Goal: Task Accomplishment & Management: Manage account settings

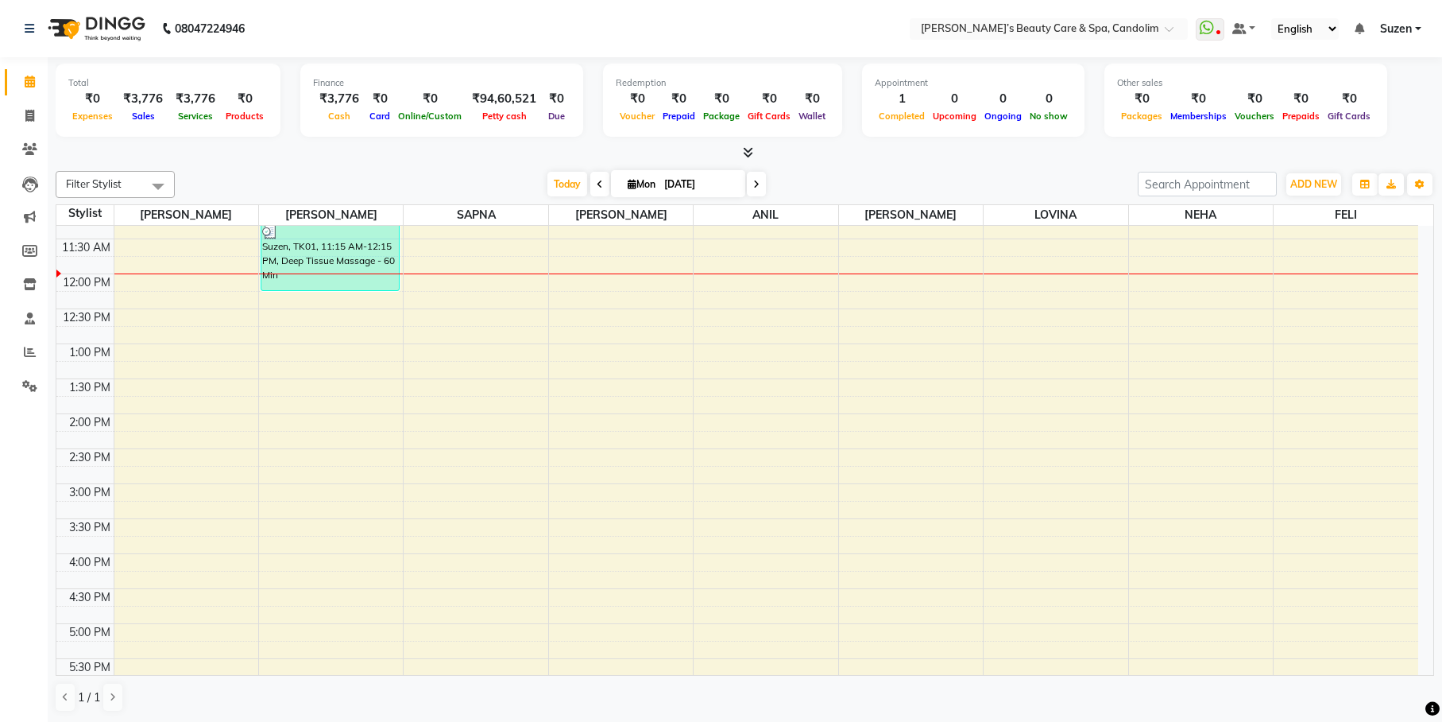
scroll to position [99, 0]
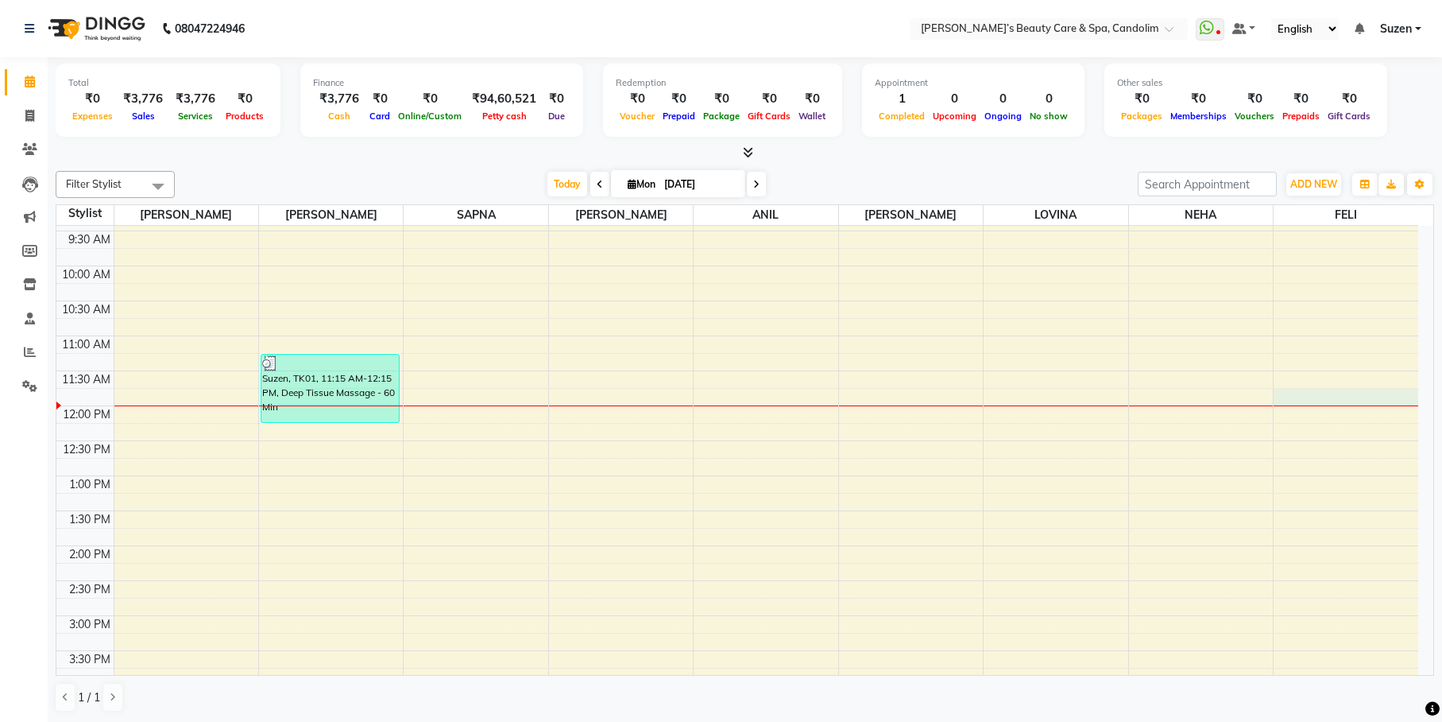
click at [1342, 402] on div "8:00 AM 8:30 AM 9:00 AM 9:30 AM 10:00 AM 10:30 AM 11:00 AM 11:30 AM 12:00 PM 12…" at bounding box center [737, 580] width 1362 height 908
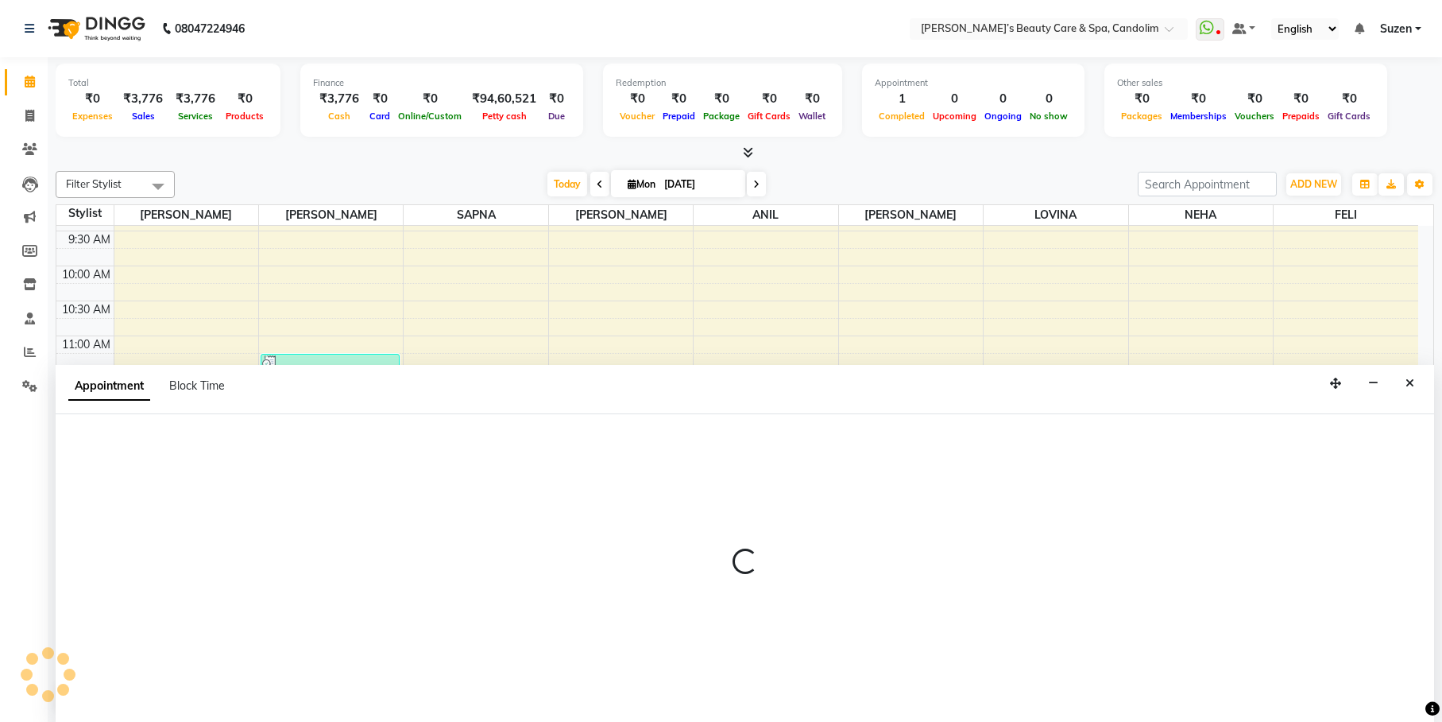
scroll to position [1, 0]
select select "65506"
select select "705"
select select "tentative"
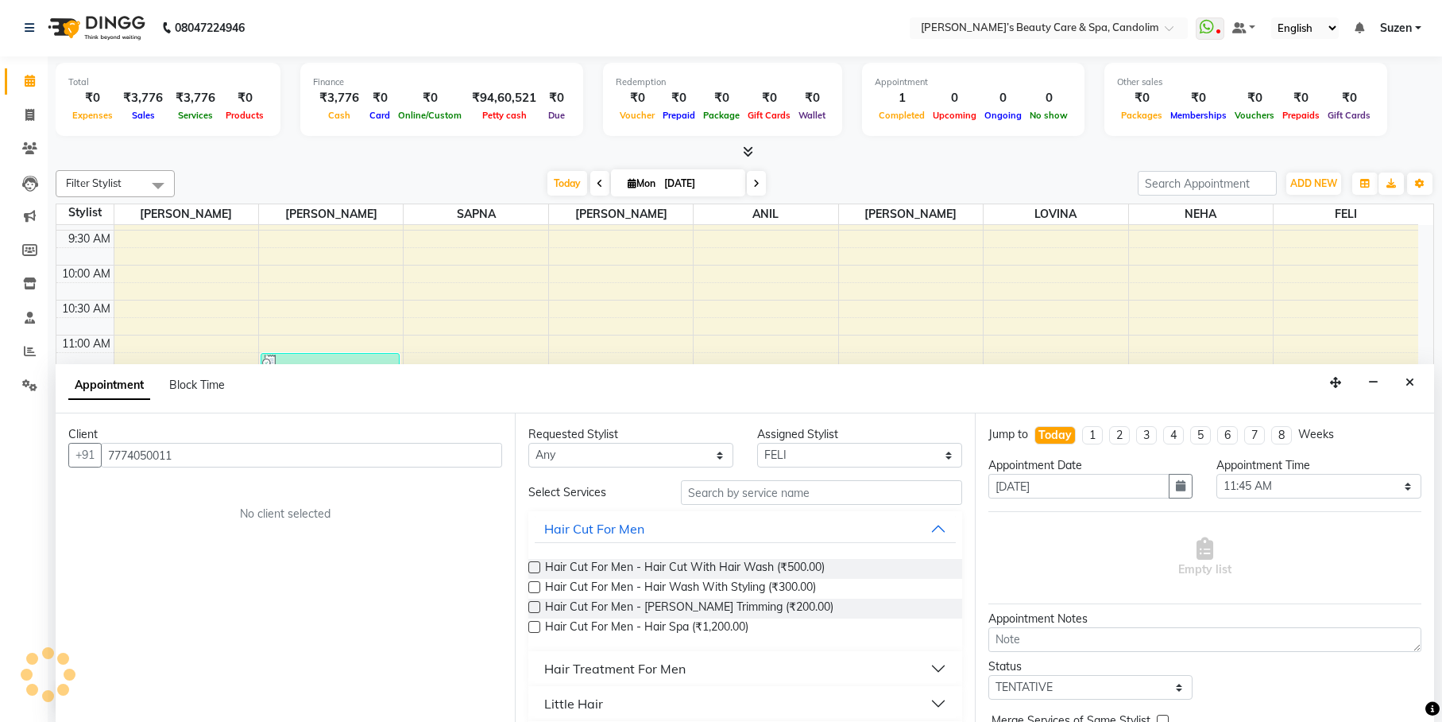
type input "7774050011"
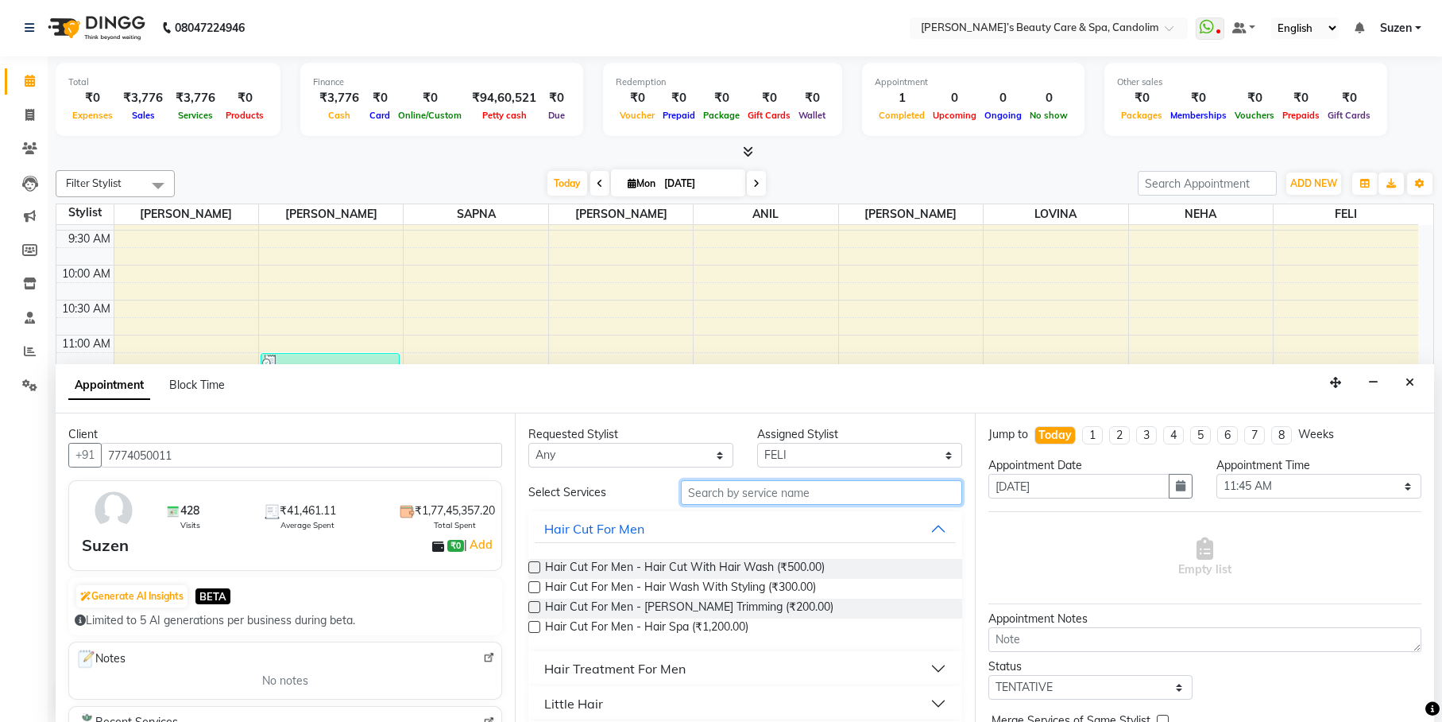
click at [739, 482] on input "text" at bounding box center [821, 492] width 281 height 25
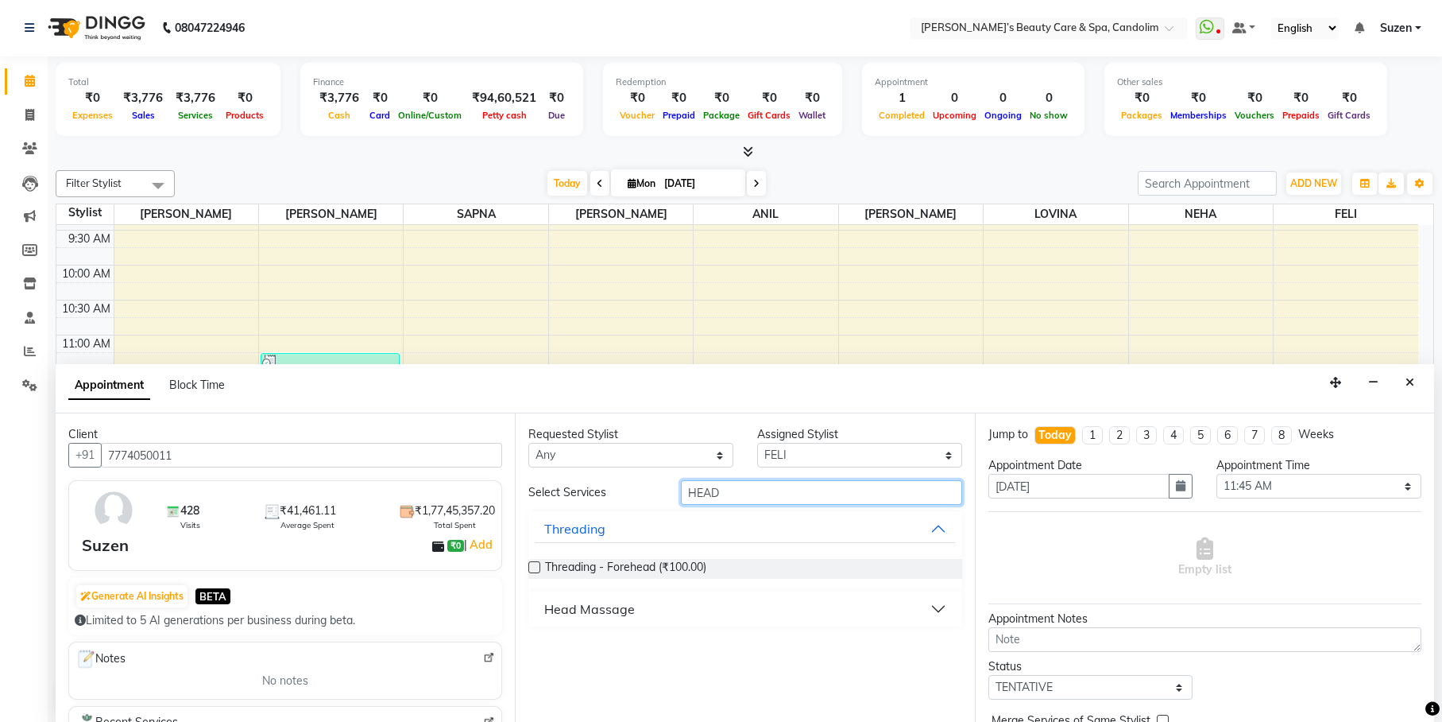
type input "HEAD"
click at [677, 613] on button "Head Massage" at bounding box center [745, 608] width 420 height 29
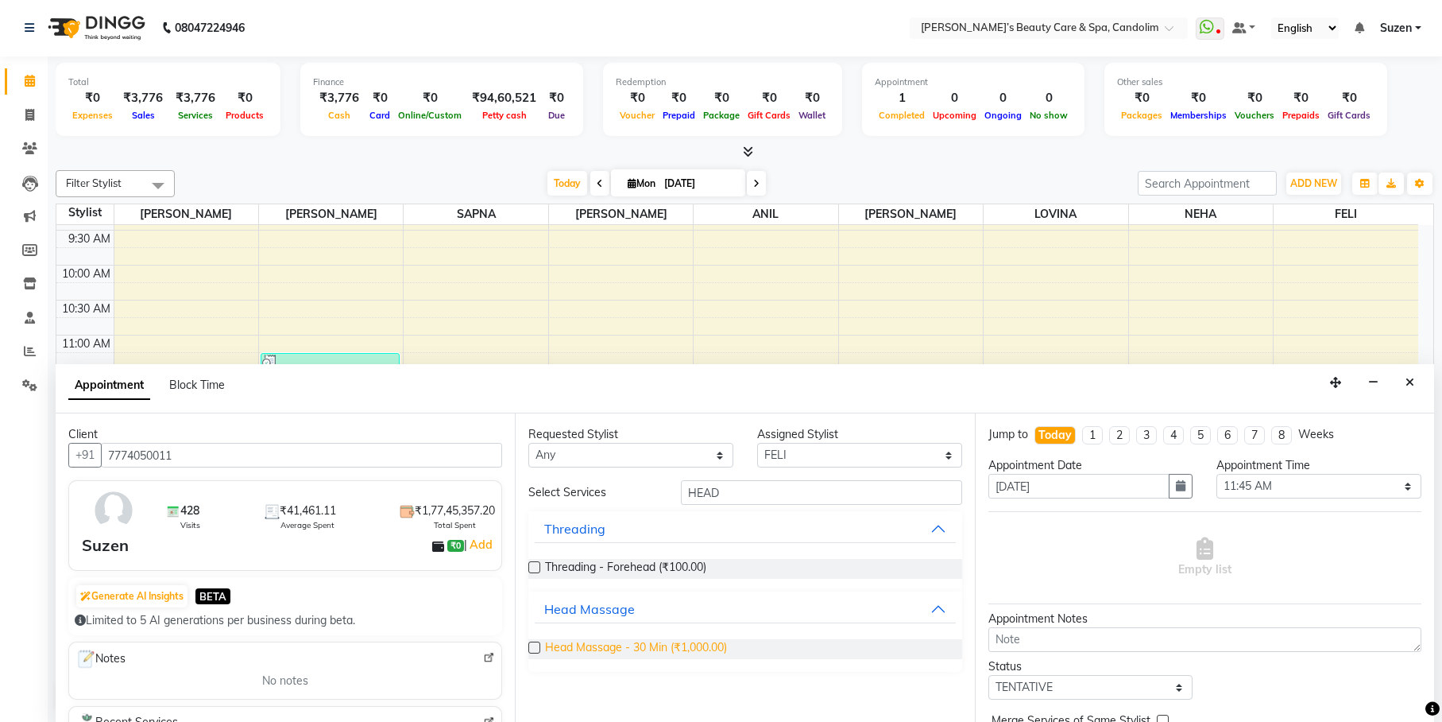
click at [695, 648] on span "Head Massage - 30 Min (₹1,000.00)" at bounding box center [636, 649] width 182 height 20
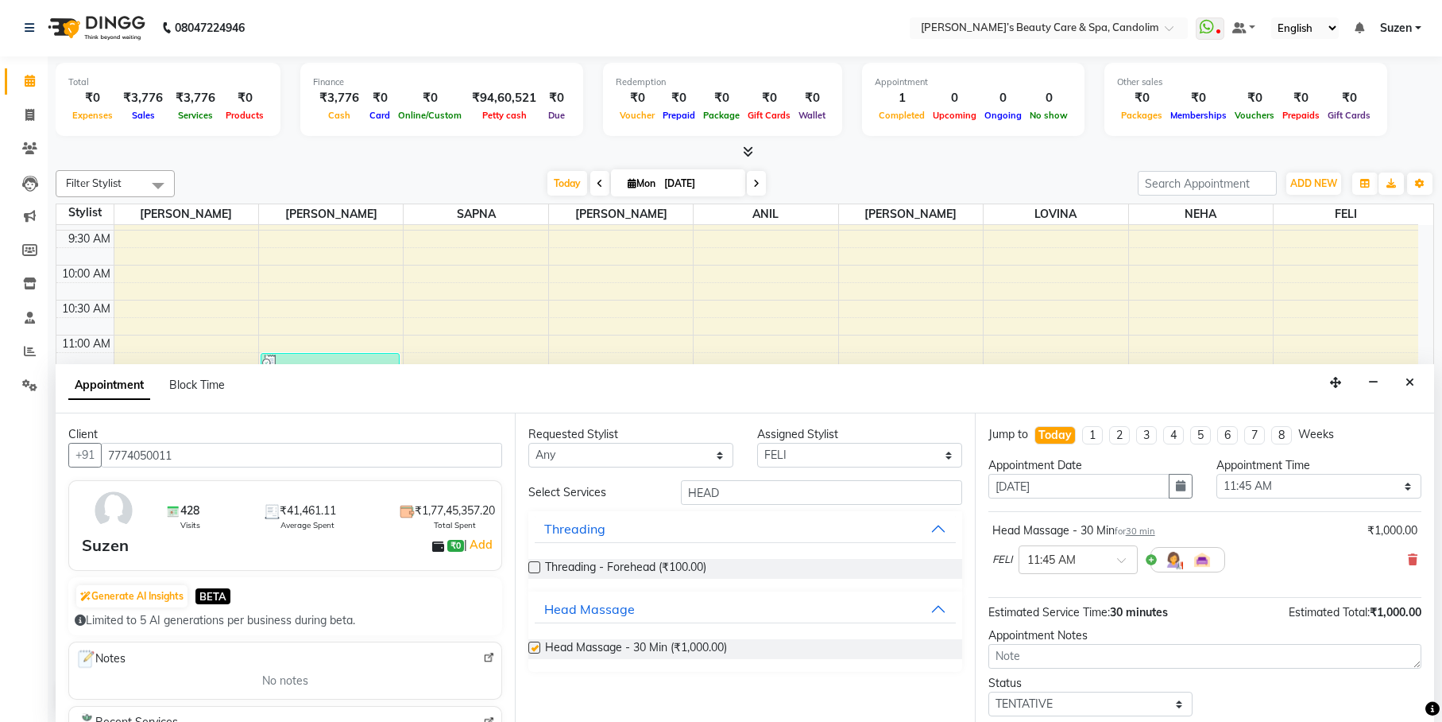
checkbox input "false"
click at [872, 455] on select "Select [PERSON_NAME] [PERSON_NAME] [PERSON_NAME] NEHA [PERSON_NAME] [PERSON_NAM…" at bounding box center [859, 455] width 205 height 25
select select "43931"
click at [757, 443] on select "Select [PERSON_NAME] [PERSON_NAME] [PERSON_NAME] NEHA [PERSON_NAME] [PERSON_NAM…" at bounding box center [859, 455] width 205 height 25
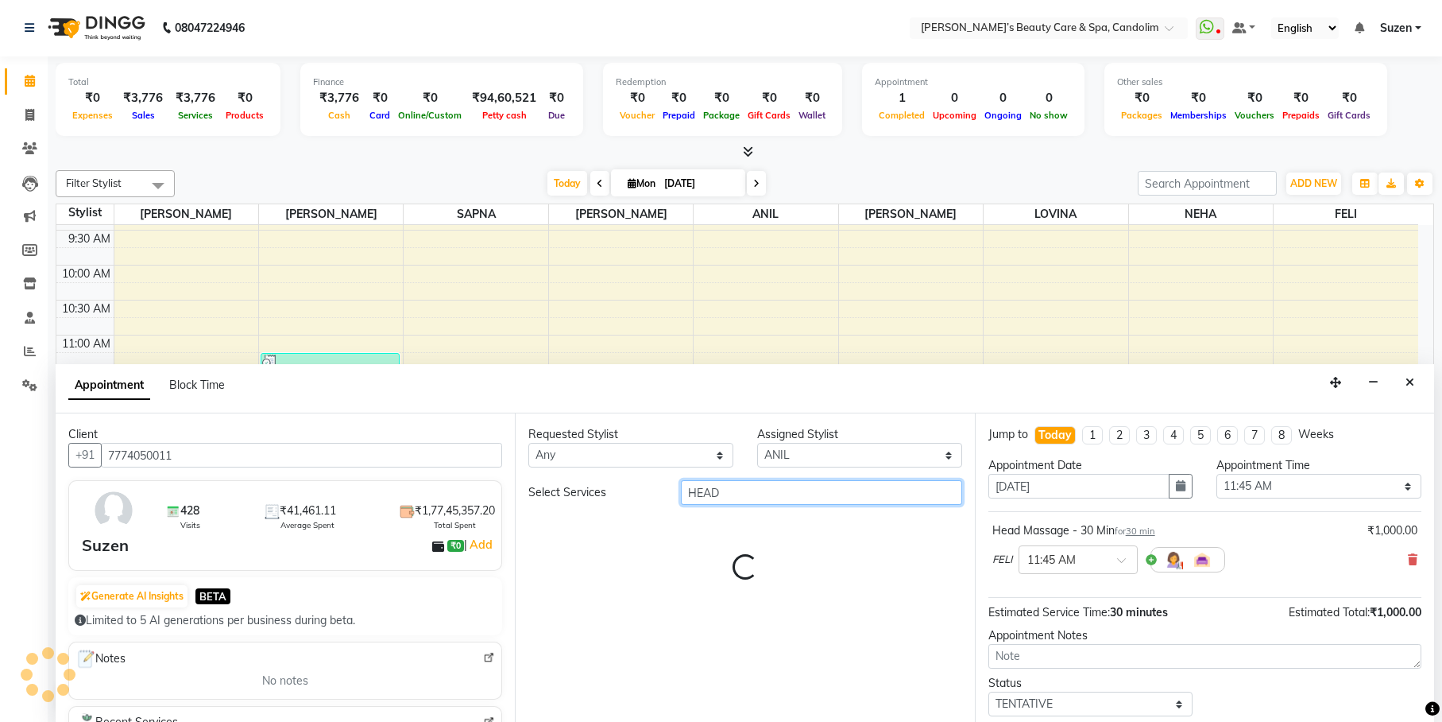
click at [776, 501] on input "HEAD" at bounding box center [821, 492] width 281 height 25
type input "H"
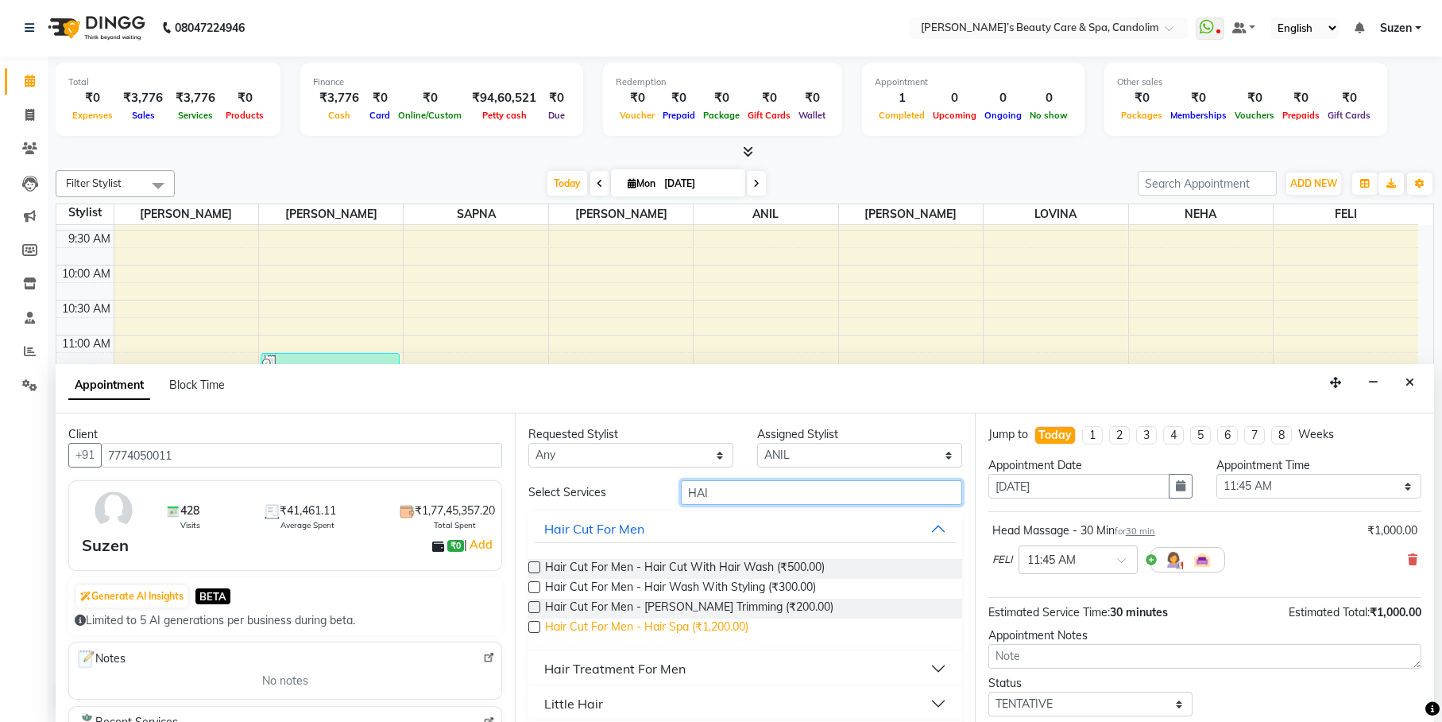
scroll to position [99, 0]
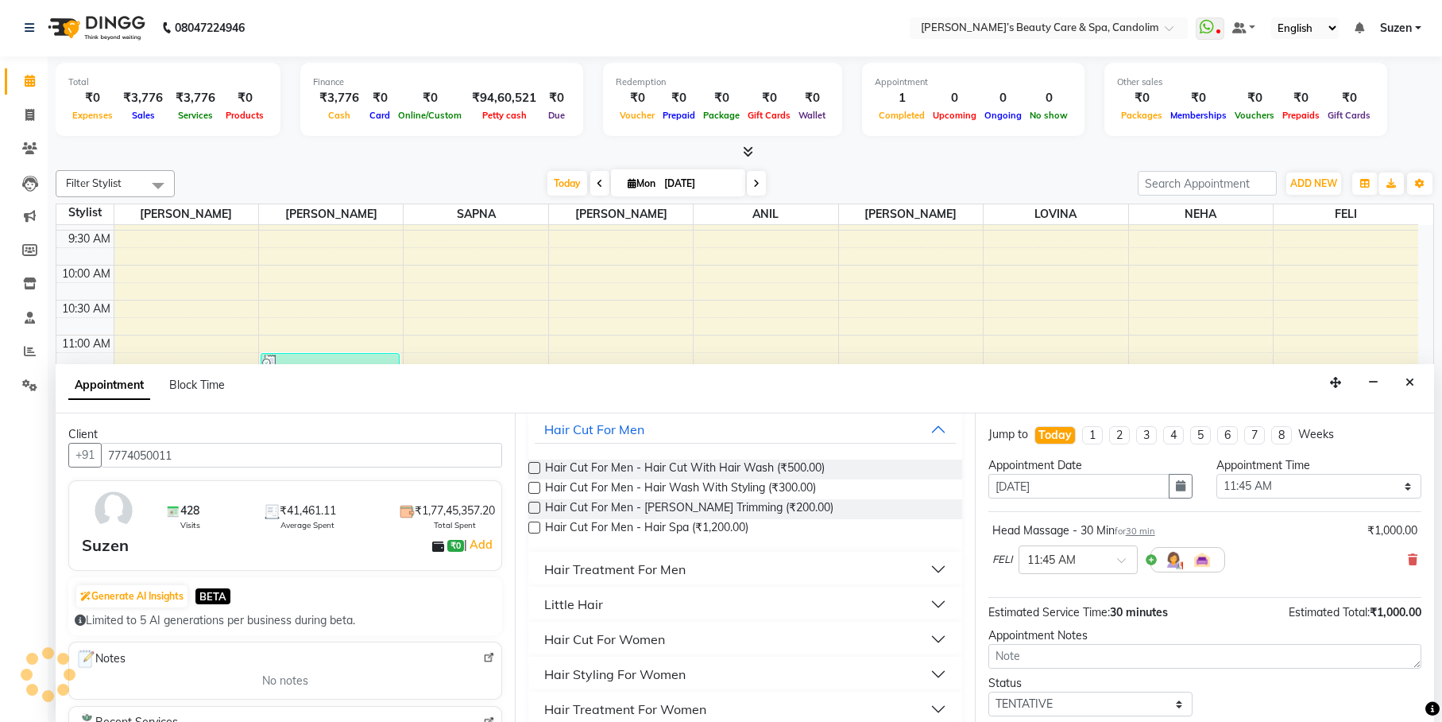
type input "HAI"
click at [718, 569] on button "Hair Treatment For Men" at bounding box center [745, 569] width 420 height 29
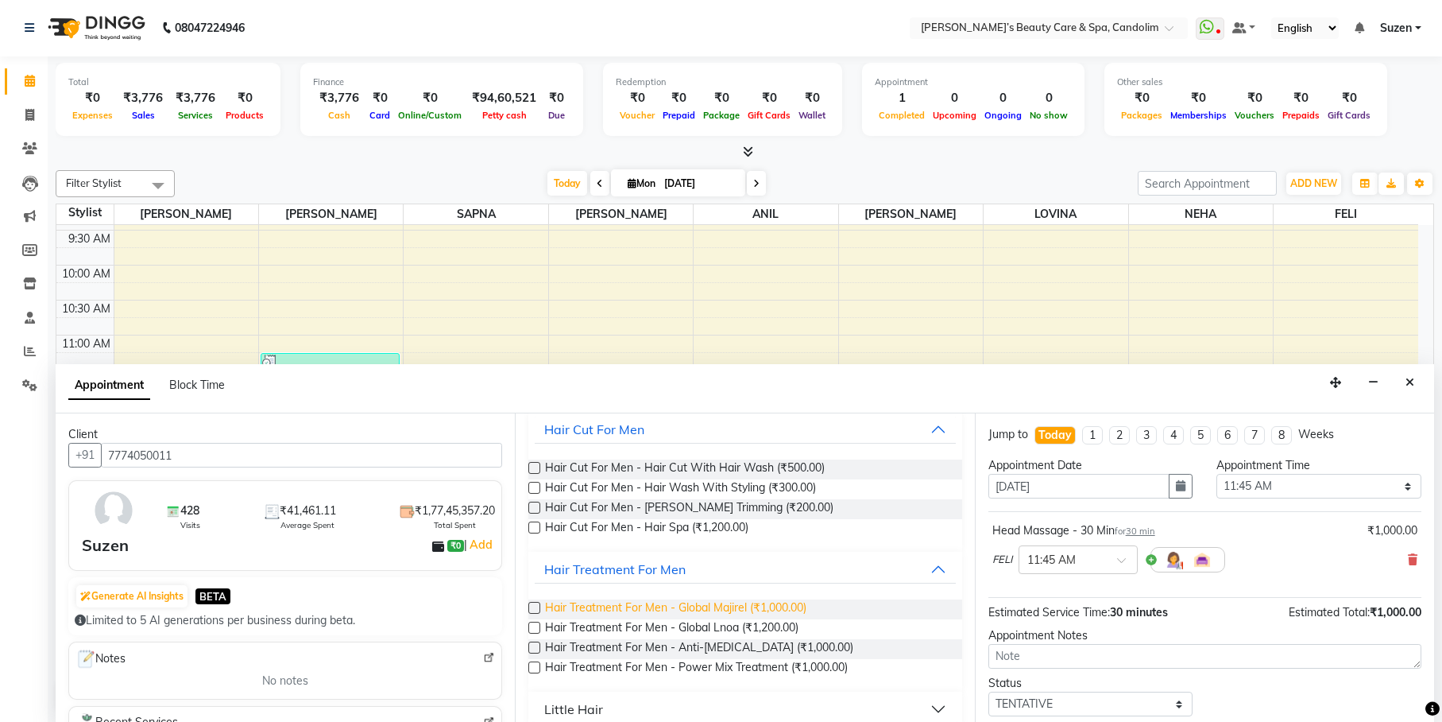
click at [722, 605] on span "Hair Treatment For Men - Global Majirel (₹1,000.00)" at bounding box center [675, 609] width 261 height 20
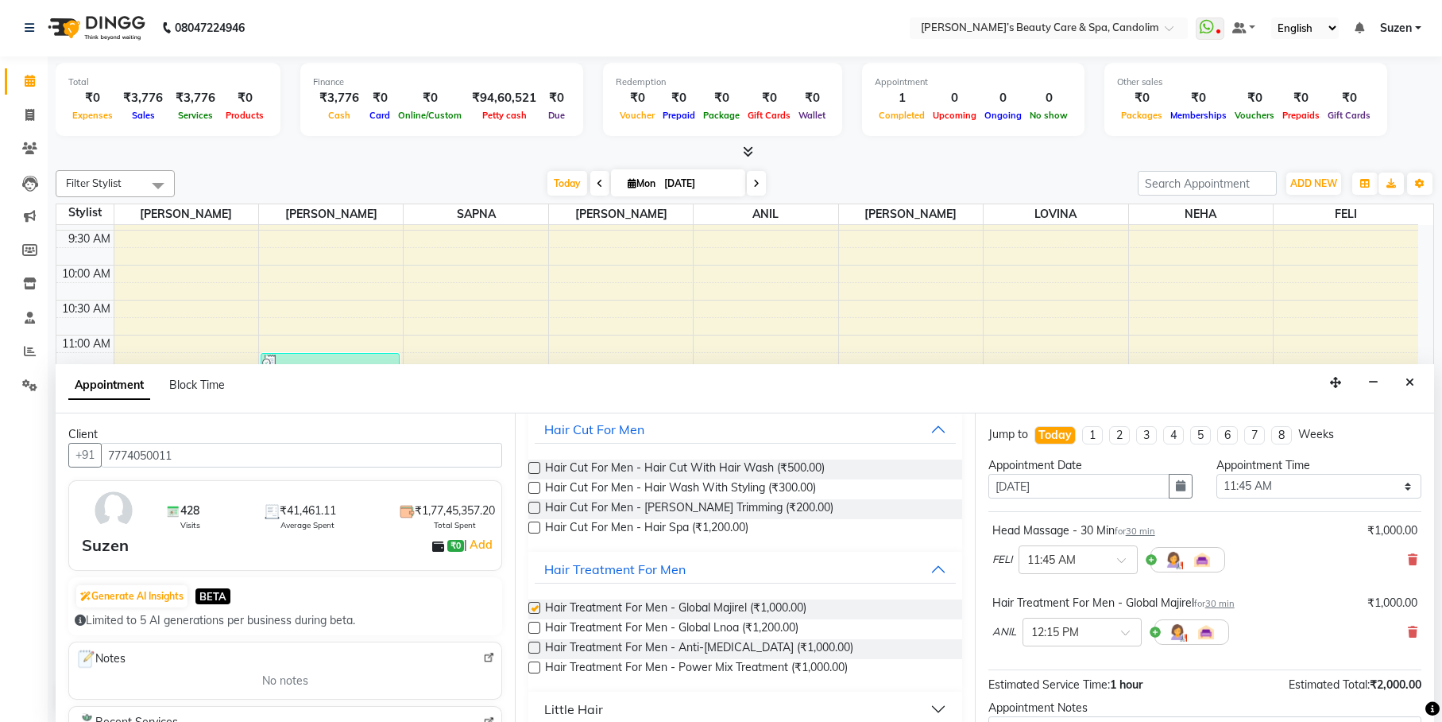
checkbox input "false"
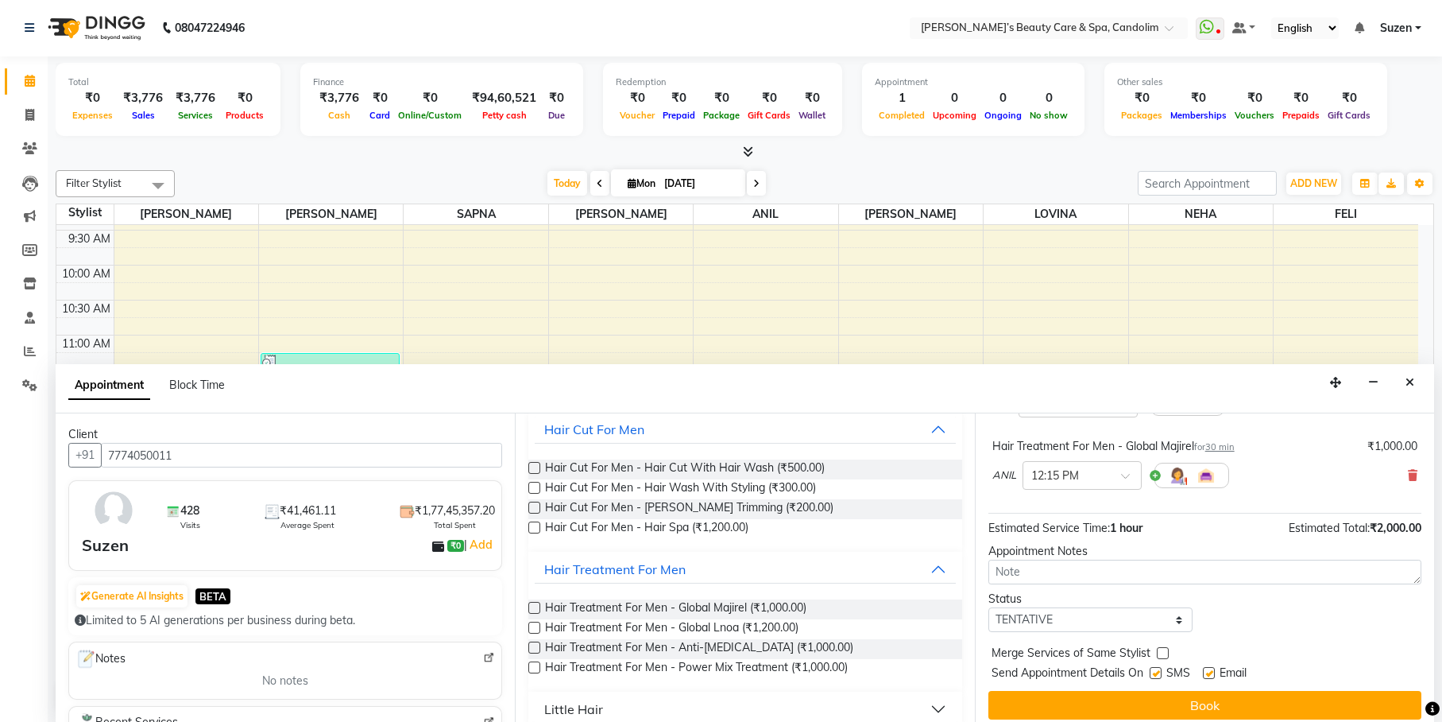
scroll to position [167, 0]
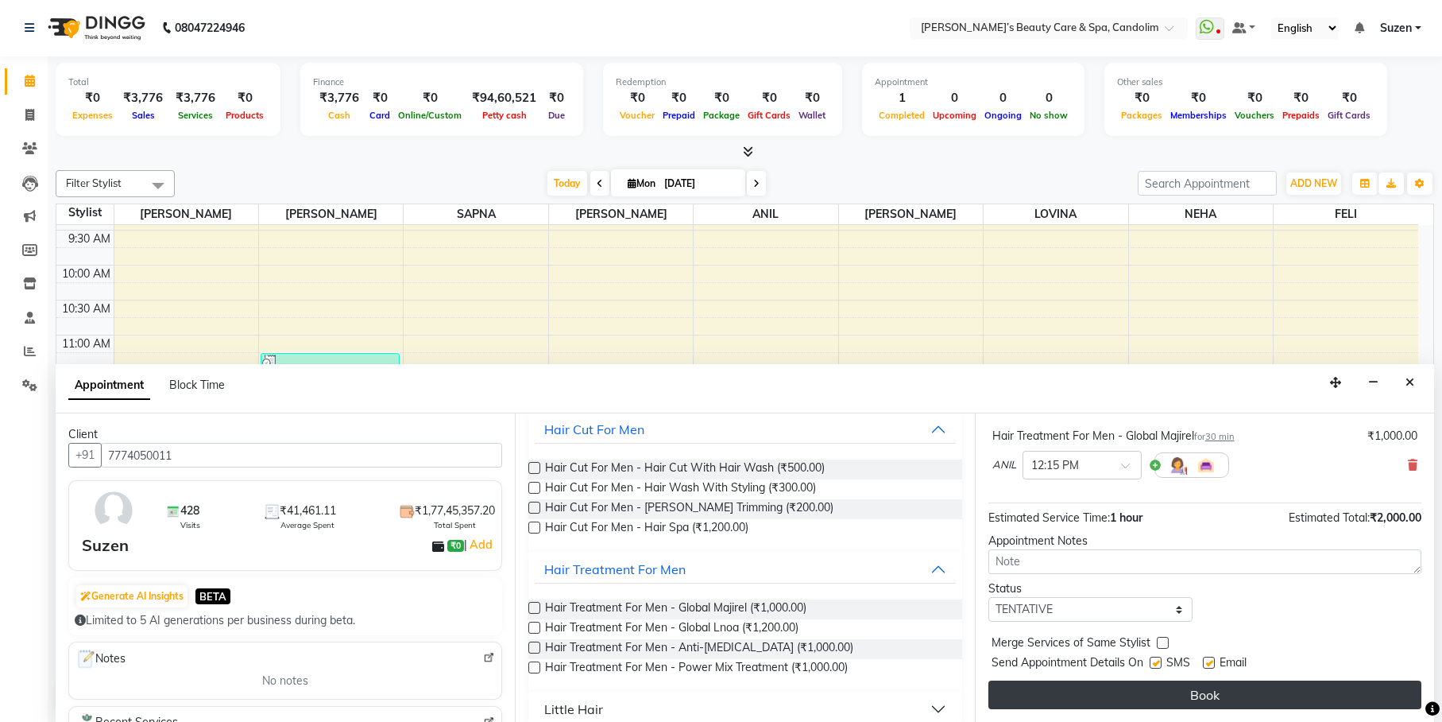
click at [1321, 680] on button "Book" at bounding box center [1205, 694] width 433 height 29
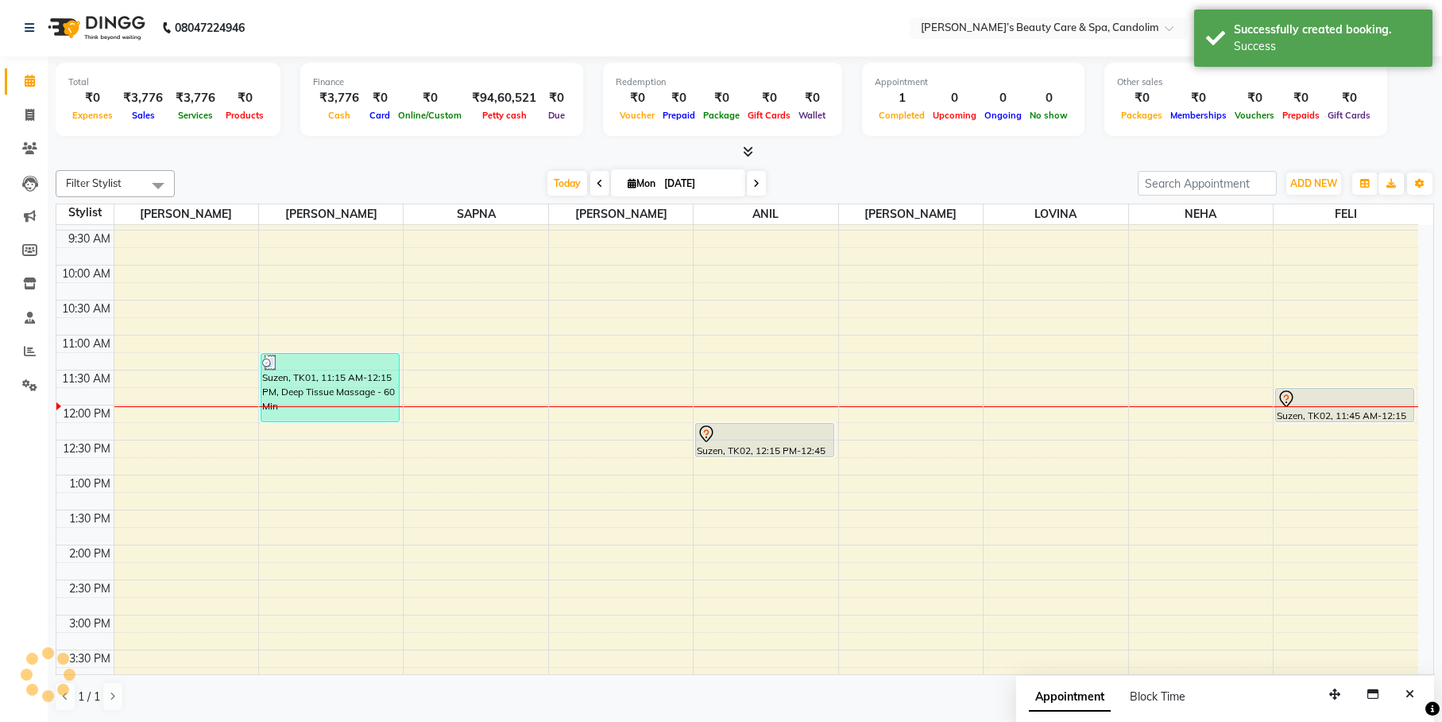
scroll to position [0, 0]
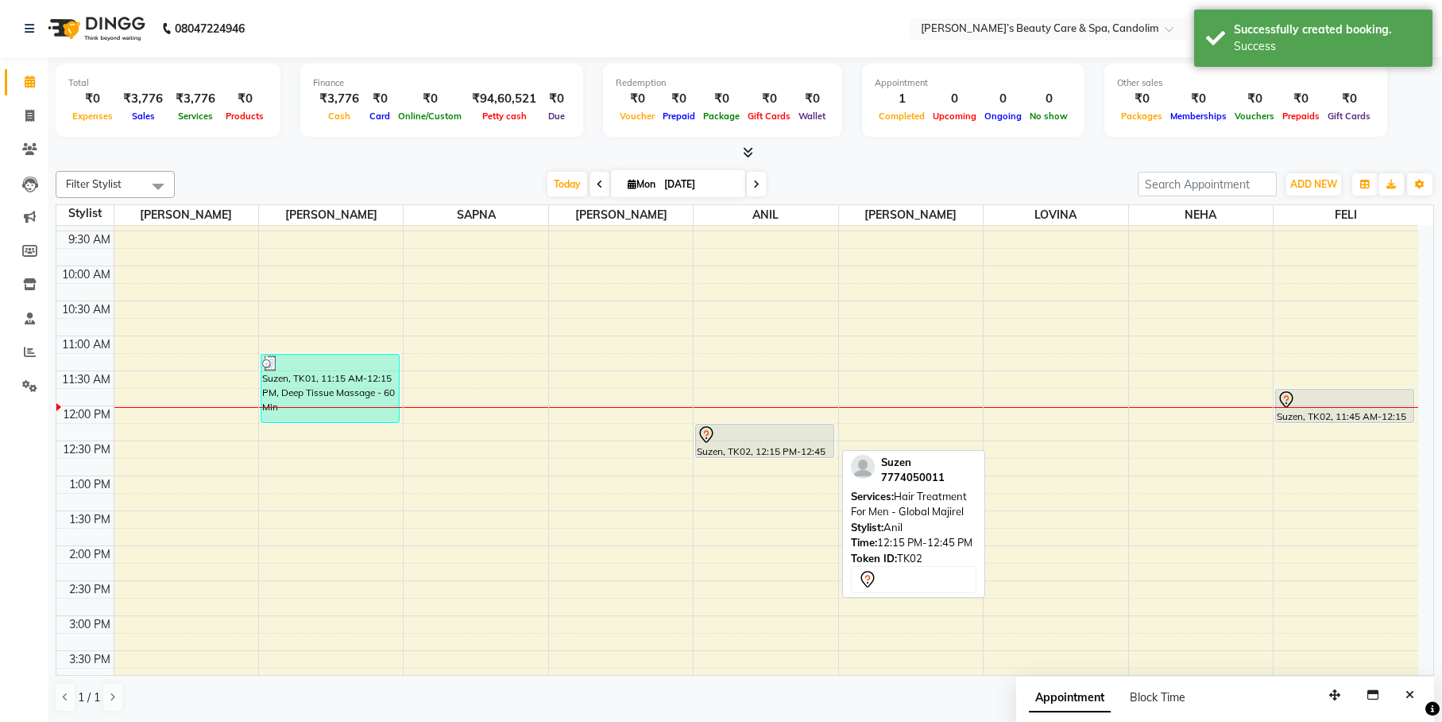
click at [770, 427] on div at bounding box center [765, 434] width 136 height 19
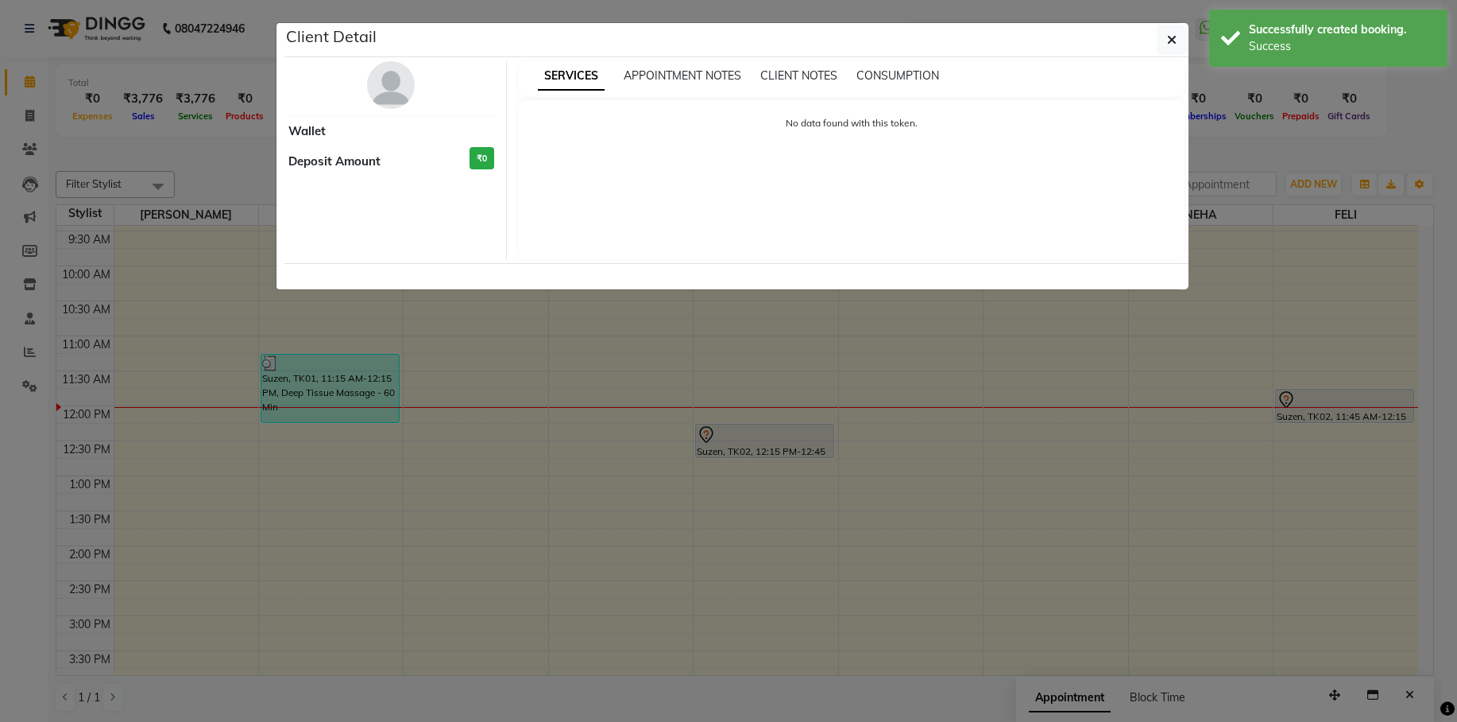
select select "7"
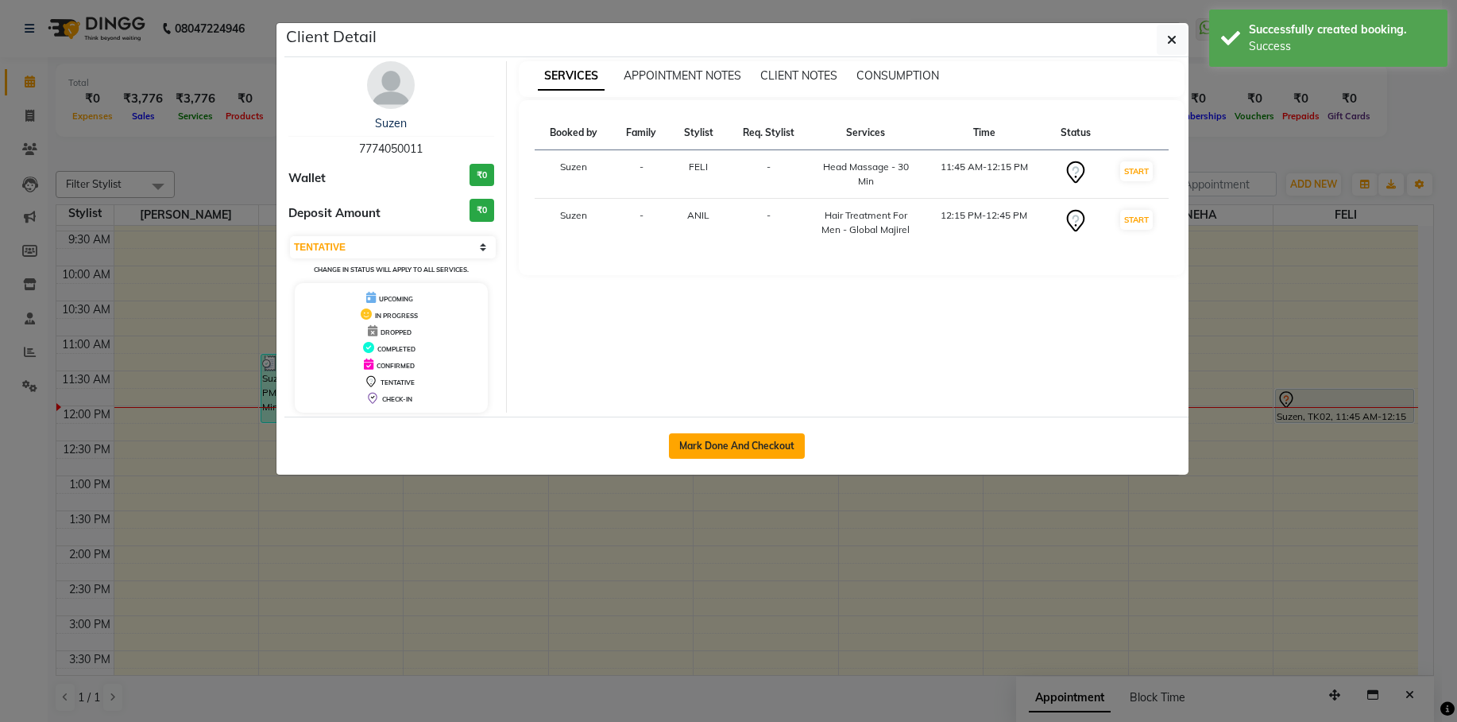
click at [772, 435] on button "Mark Done And Checkout" at bounding box center [737, 445] width 136 height 25
select select "service"
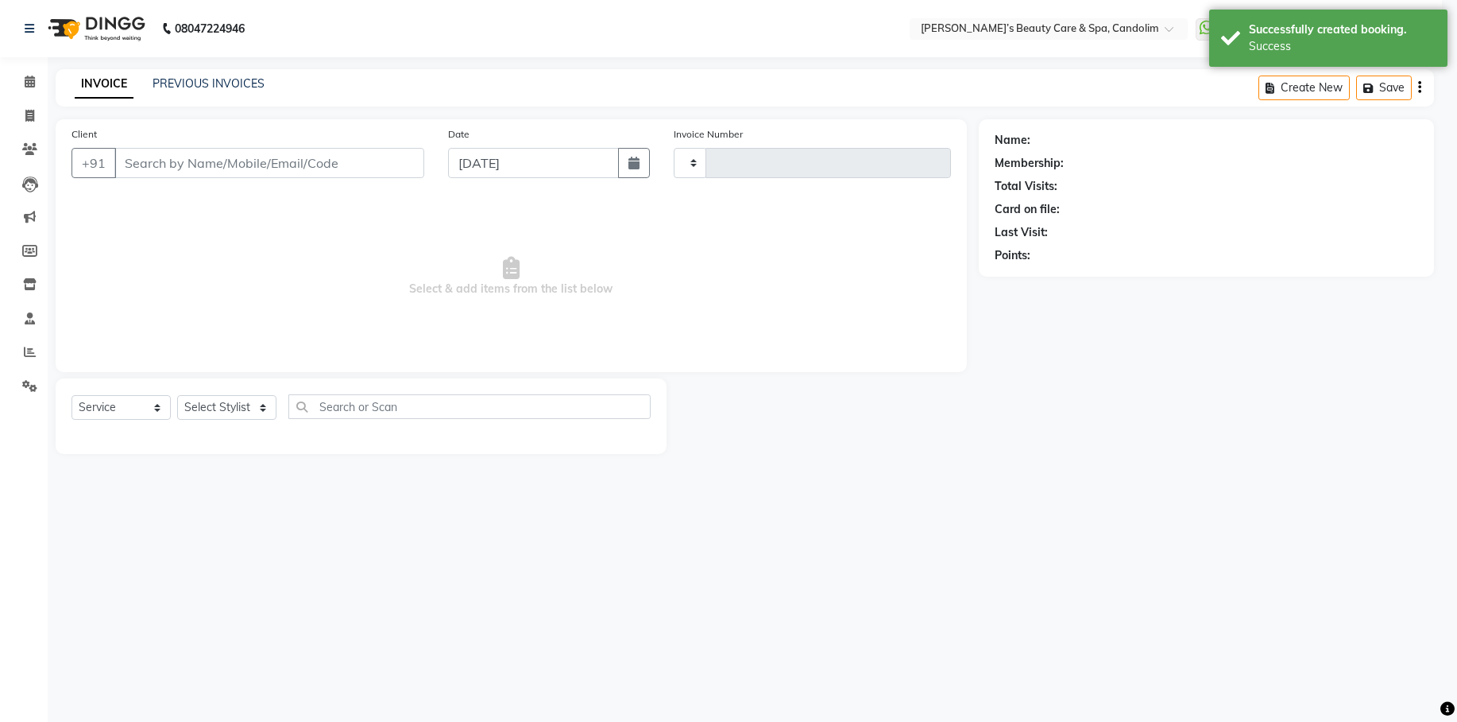
type input "1049"
select select "6059"
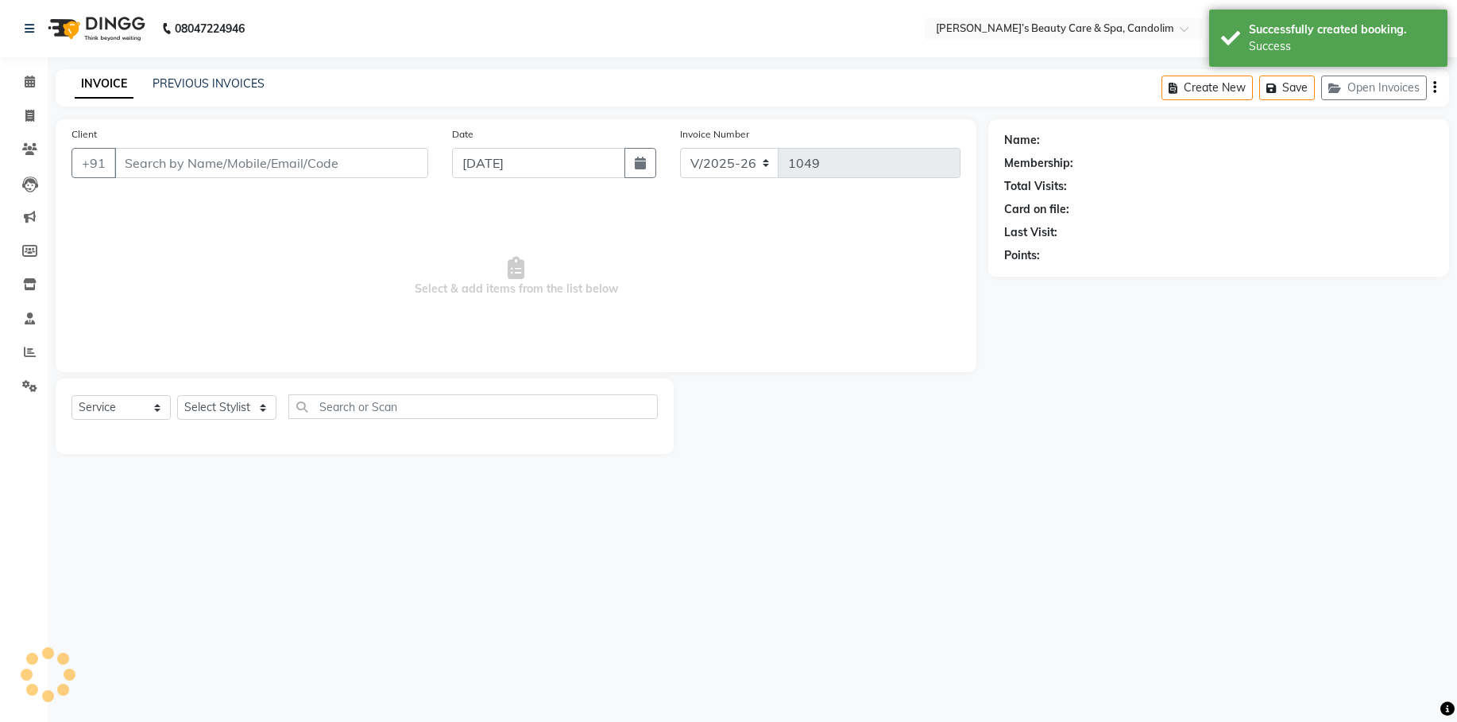
type input "7774050011"
select select "65506"
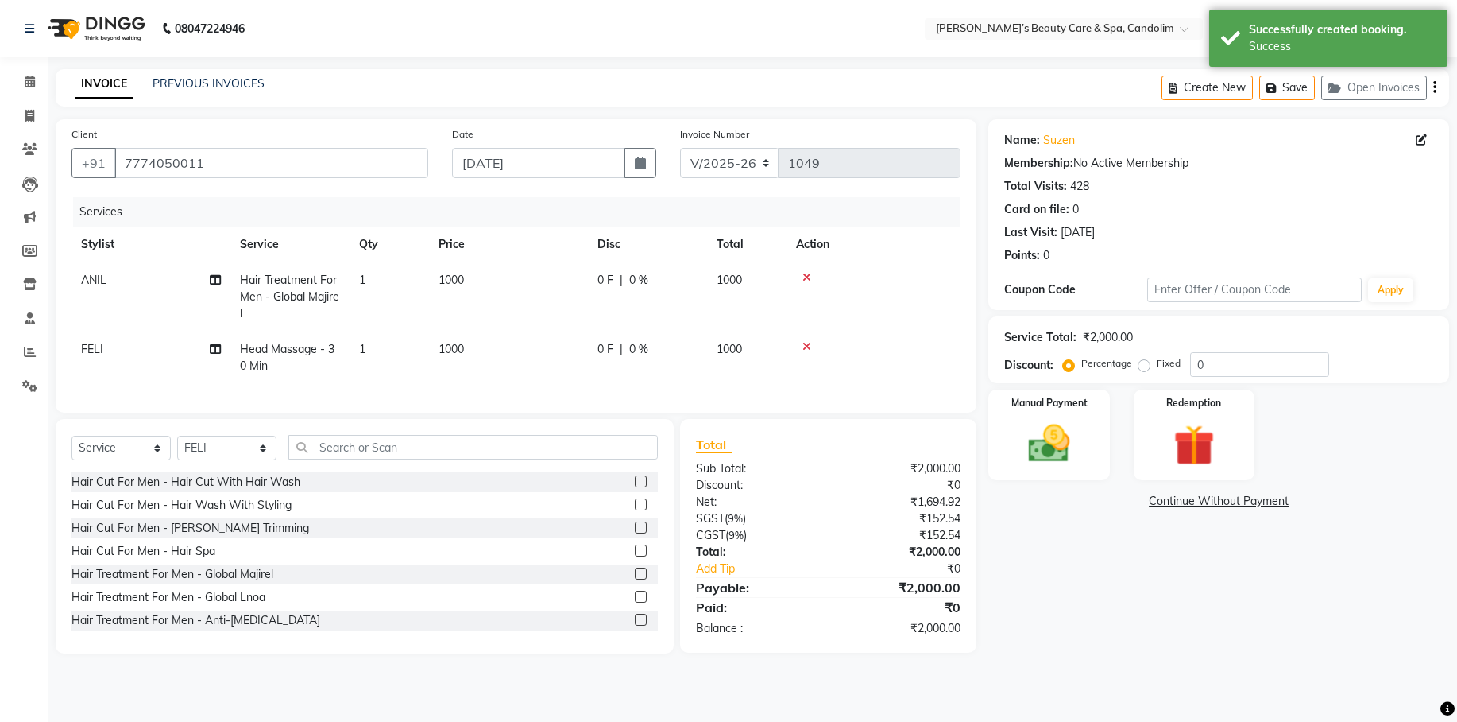
click at [489, 279] on td "1000" at bounding box center [508, 296] width 159 height 69
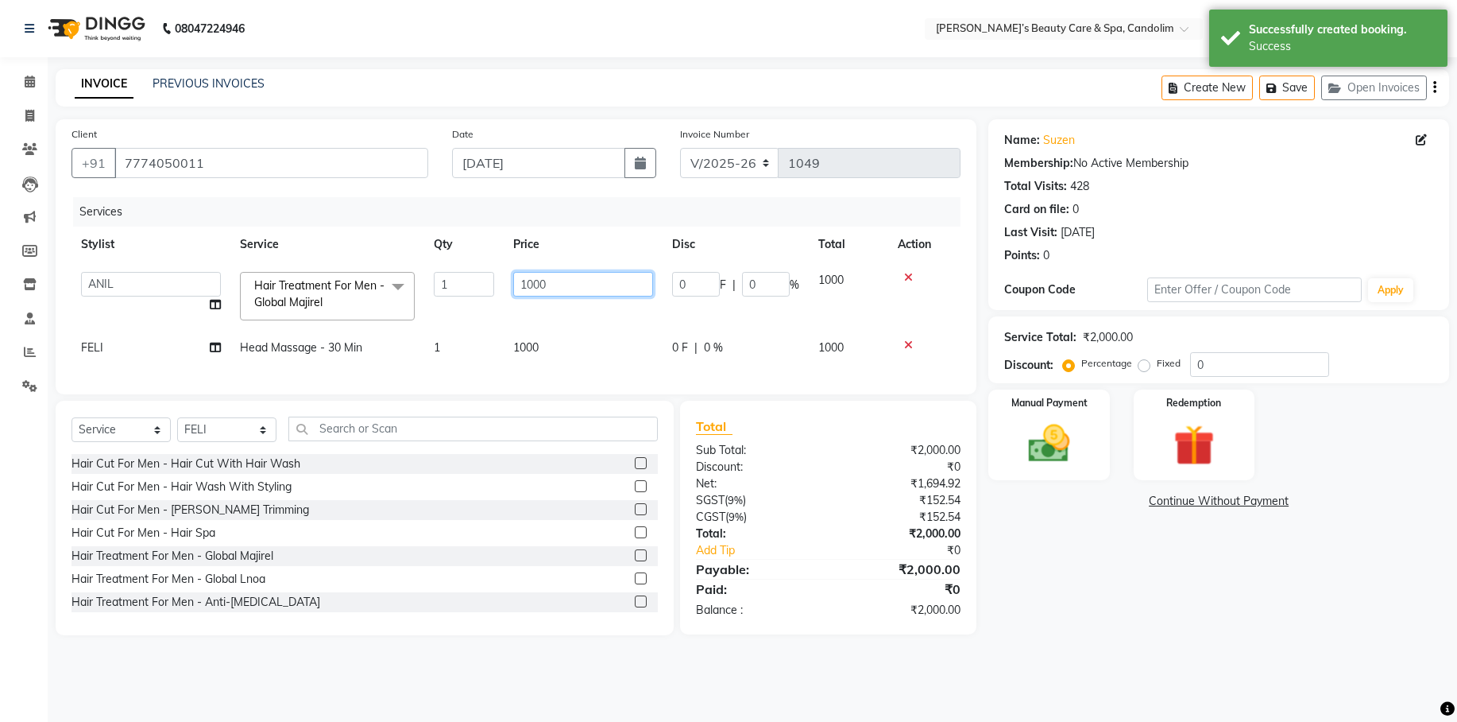
click at [569, 288] on input "1000" at bounding box center [583, 284] width 140 height 25
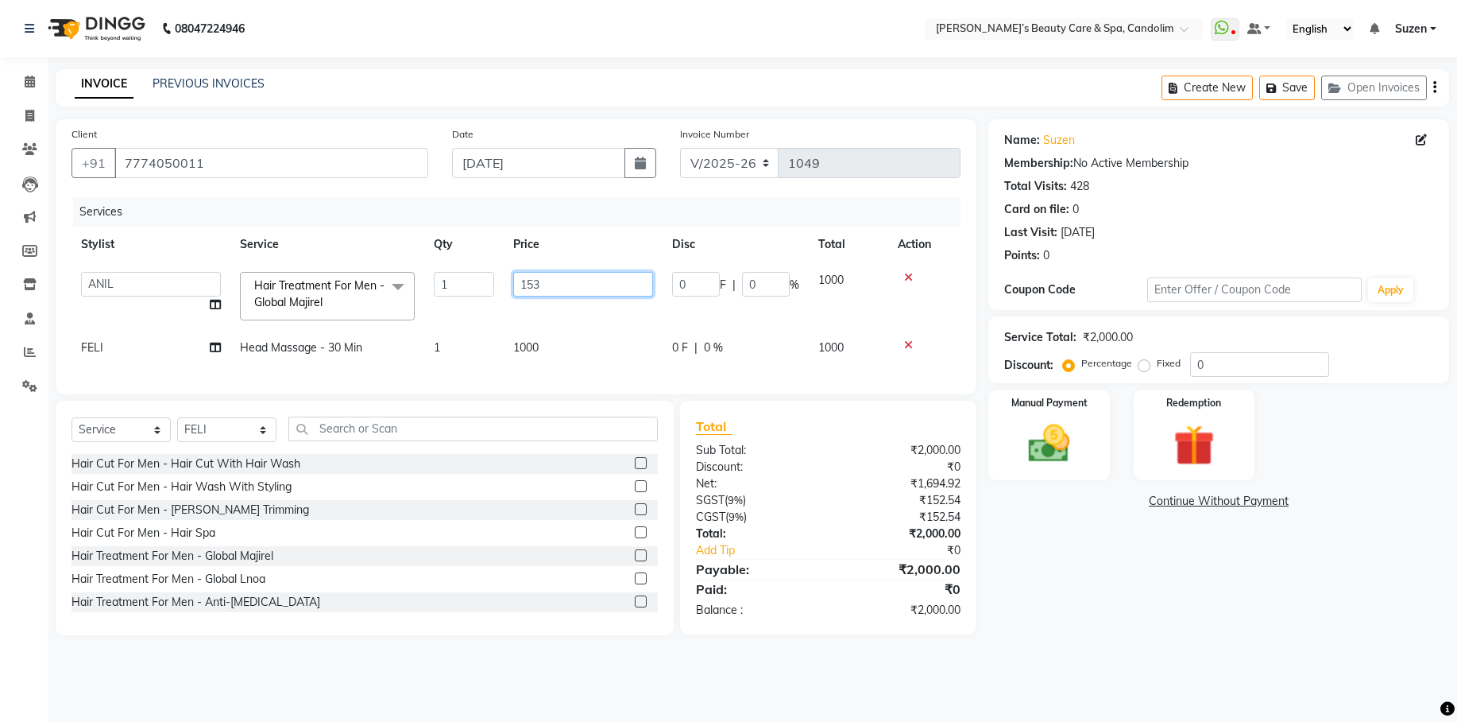
type input "1534"
click at [551, 332] on td "1000" at bounding box center [583, 348] width 159 height 36
select select "65506"
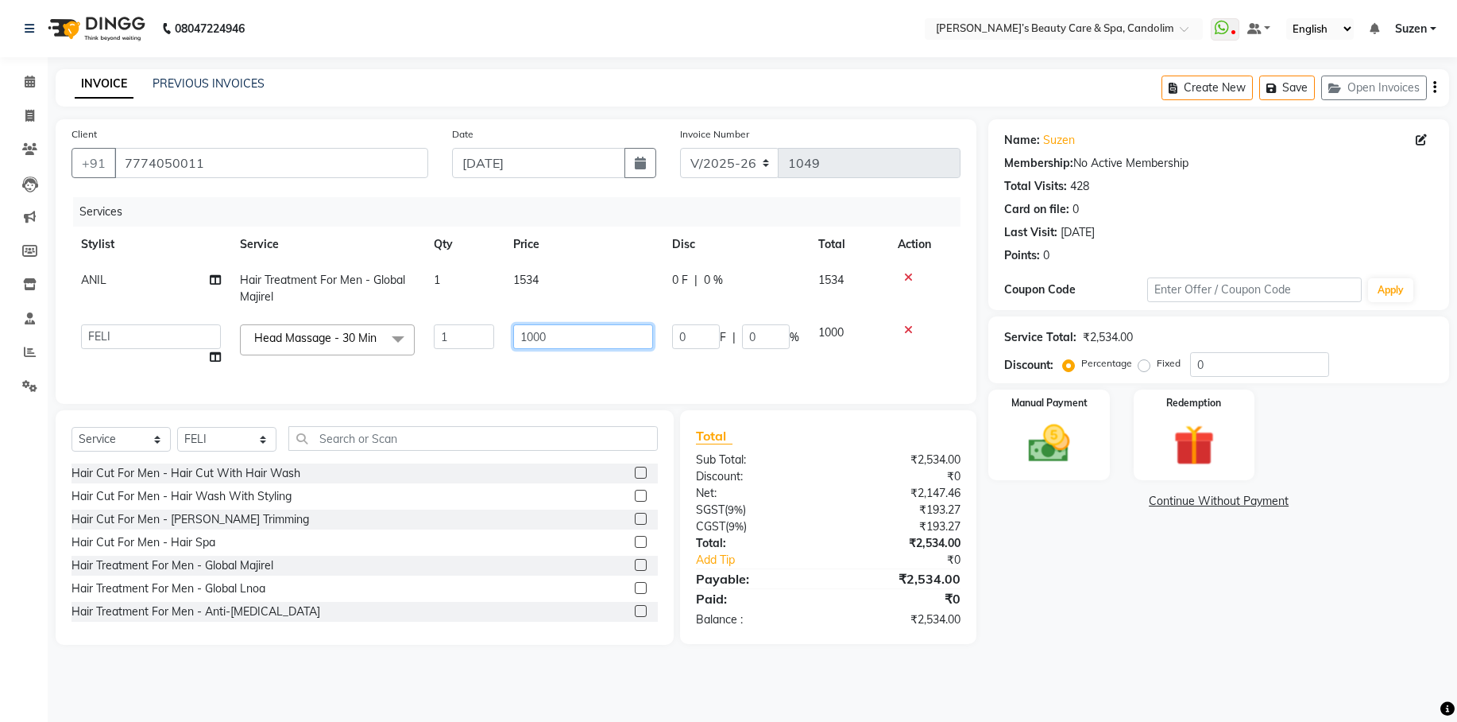
click at [575, 333] on input "1000" at bounding box center [583, 336] width 140 height 25
type input "1180"
click at [768, 375] on tr "[PERSON_NAME] [PERSON_NAME] [PERSON_NAME] [PERSON_NAME] [PERSON_NAME] Head Mass…" at bounding box center [516, 345] width 889 height 60
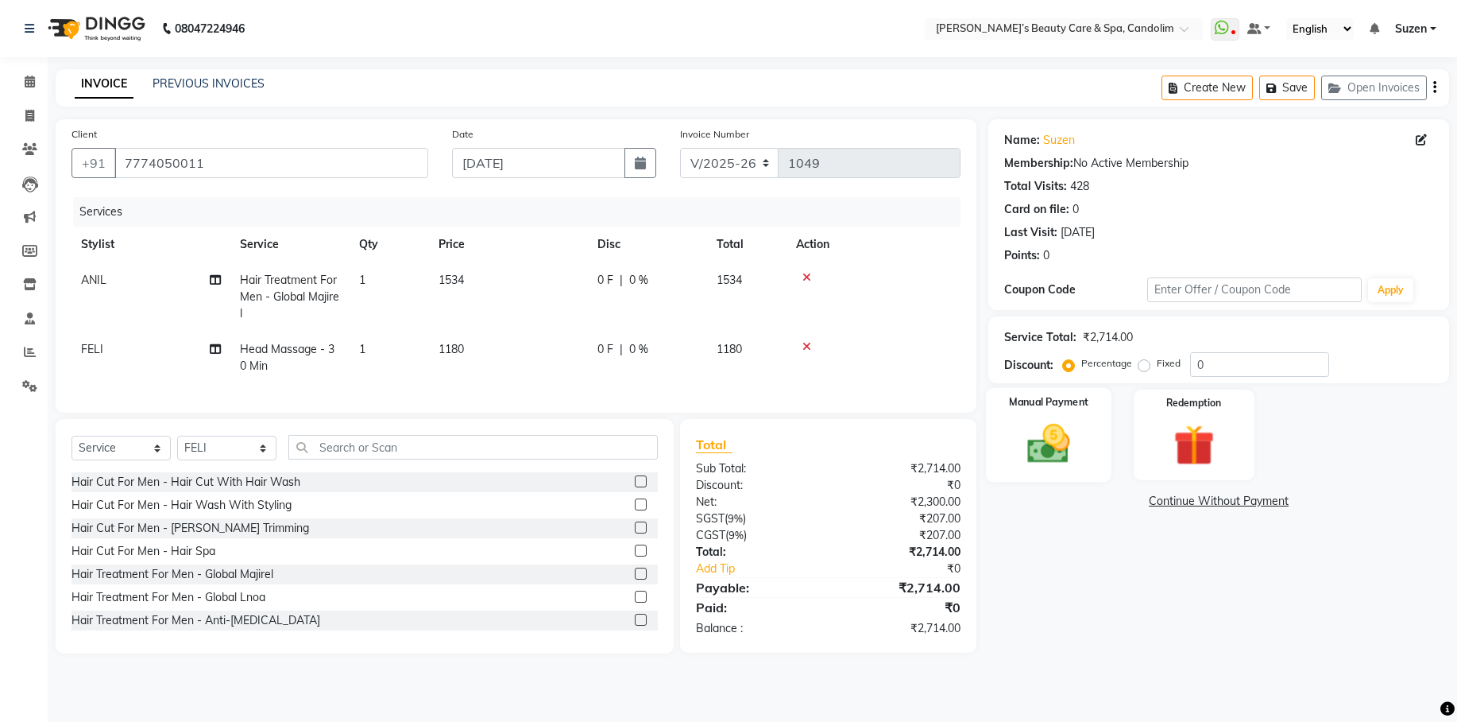
click at [1059, 431] on img at bounding box center [1050, 443] width 70 height 49
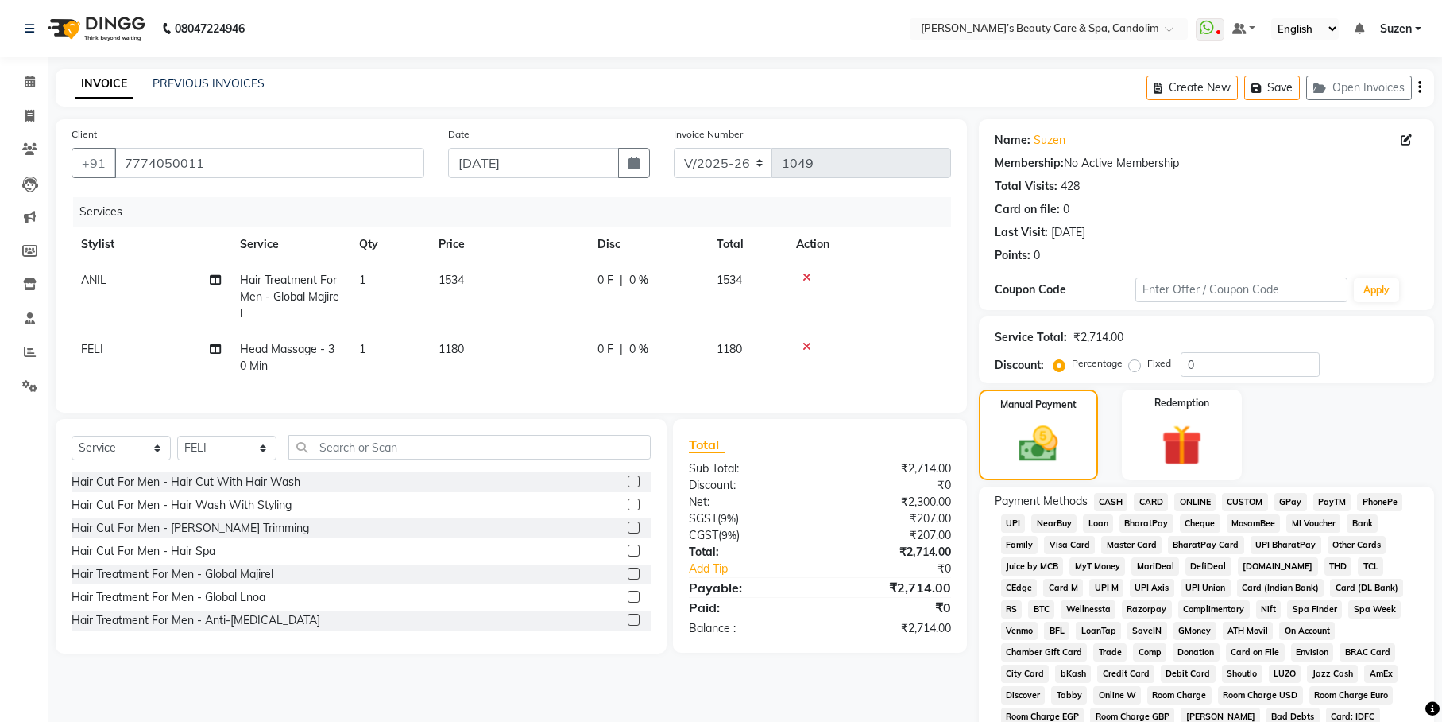
click at [1154, 499] on span "CARD" at bounding box center [1151, 502] width 34 height 18
click at [1198, 498] on span "ONLINE" at bounding box center [1194, 502] width 41 height 18
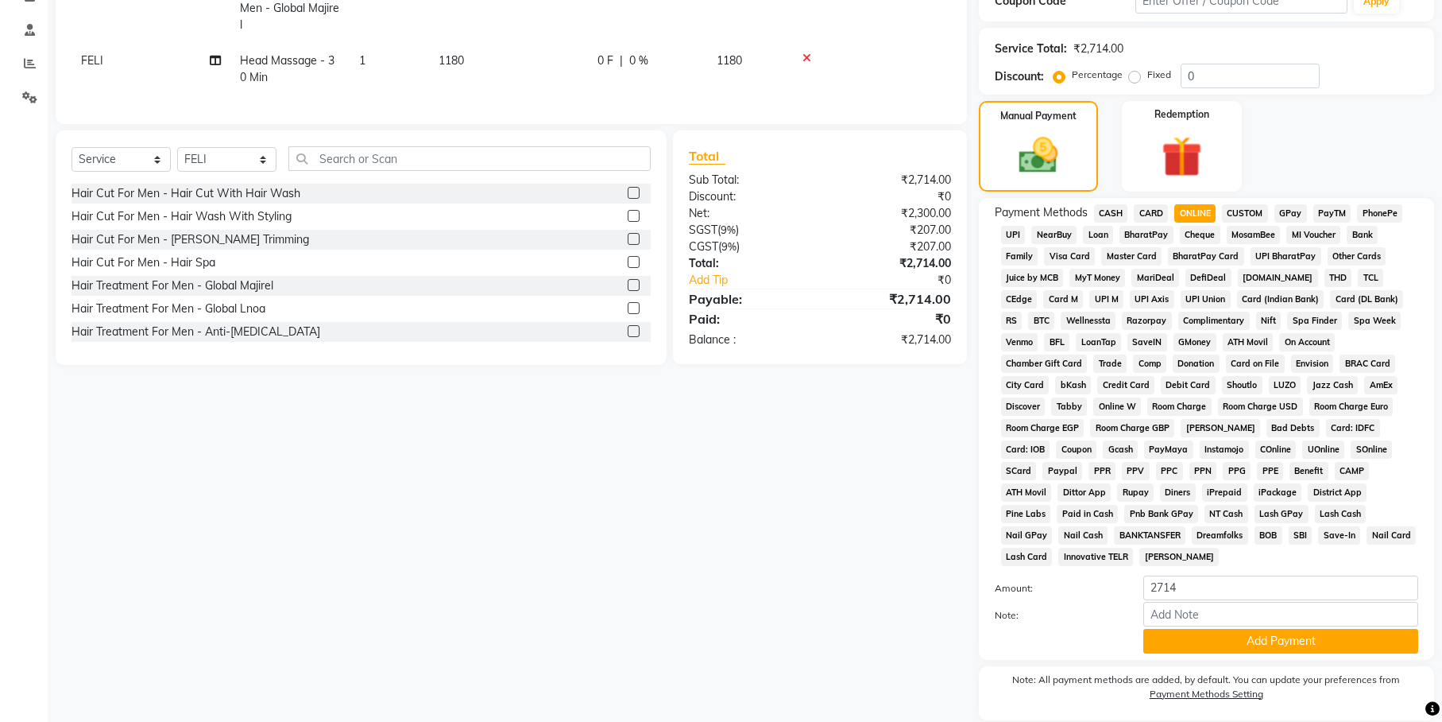
scroll to position [298, 0]
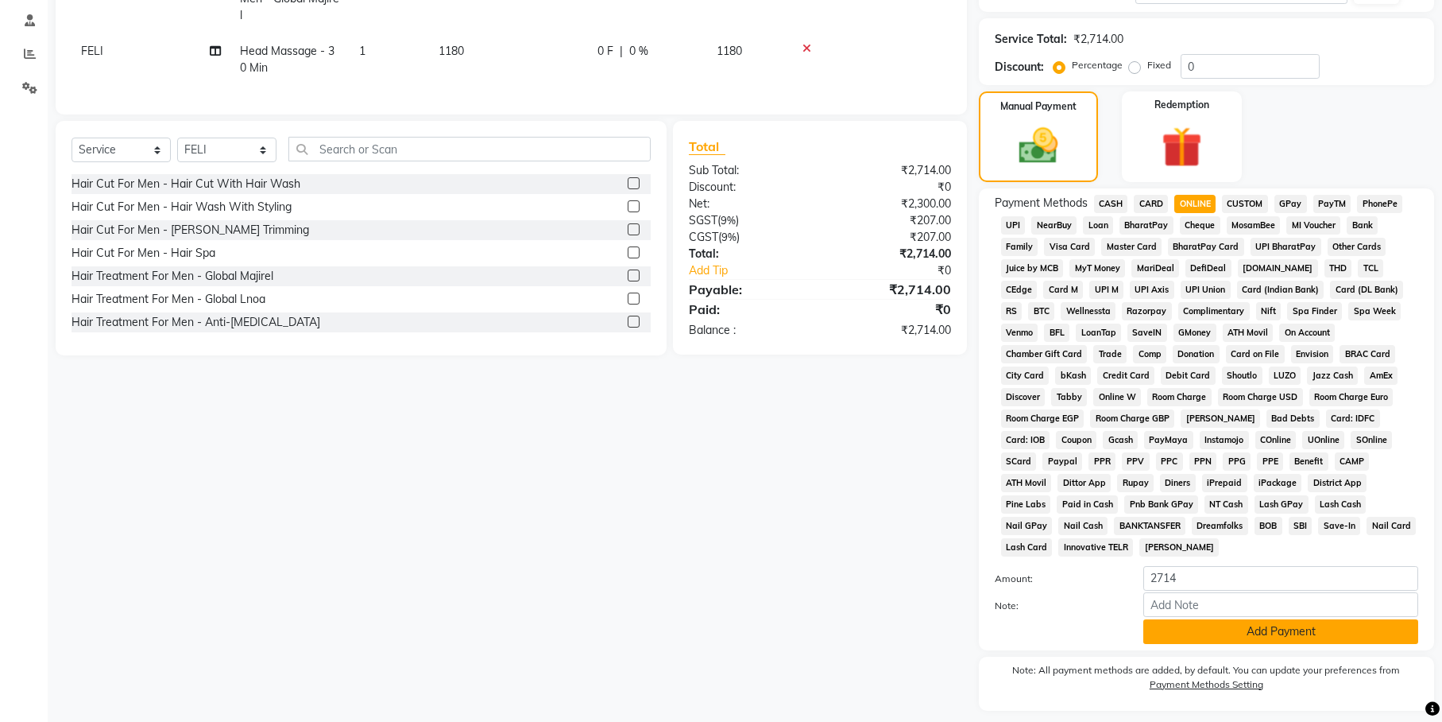
click at [1233, 619] on button "Add Payment" at bounding box center [1280, 631] width 275 height 25
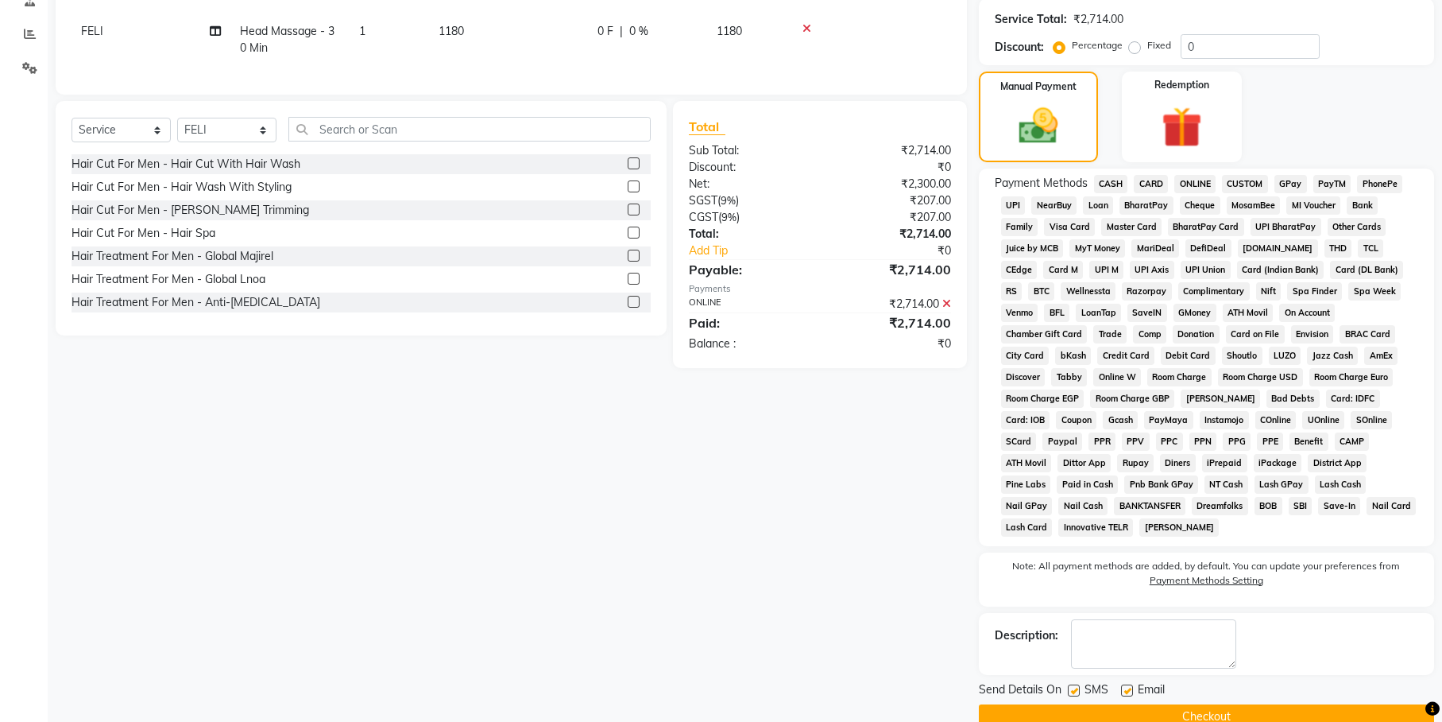
scroll to position [327, 0]
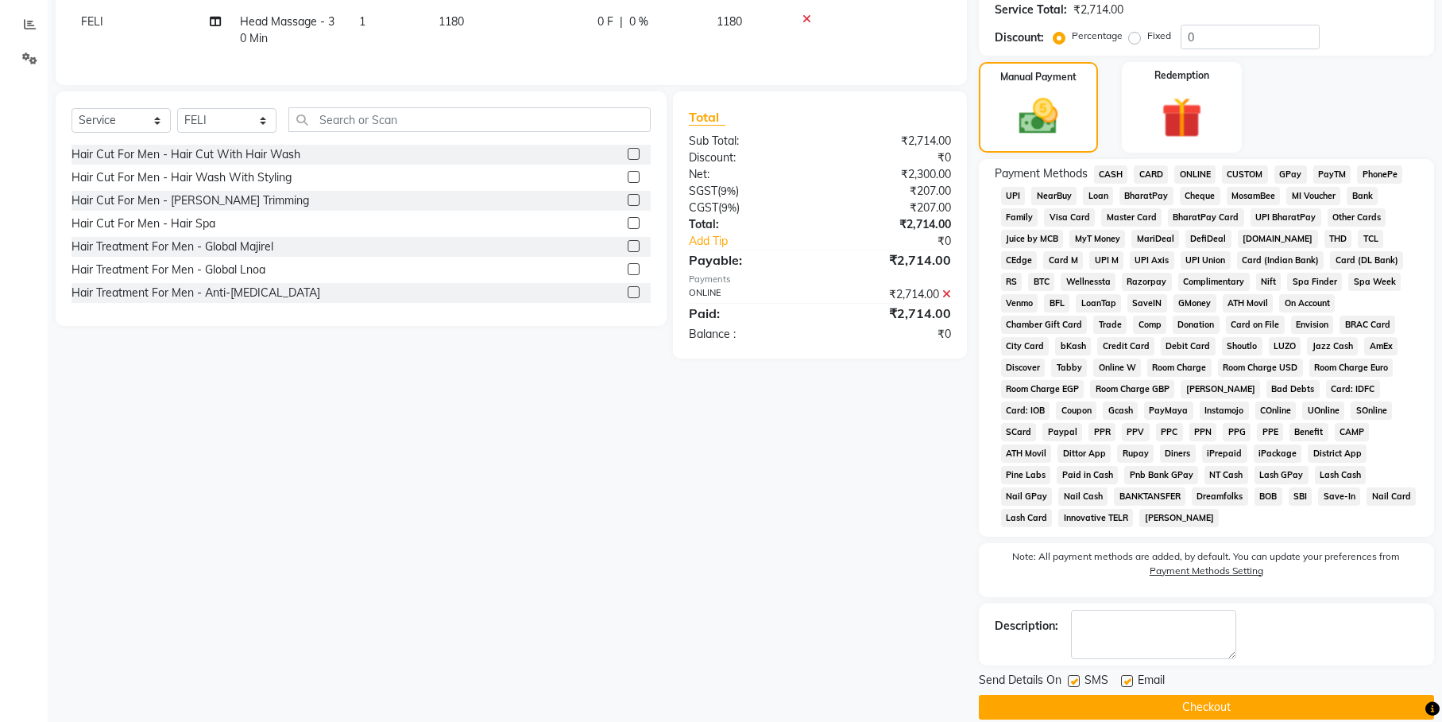
click at [1225, 695] on button "Checkout" at bounding box center [1206, 707] width 455 height 25
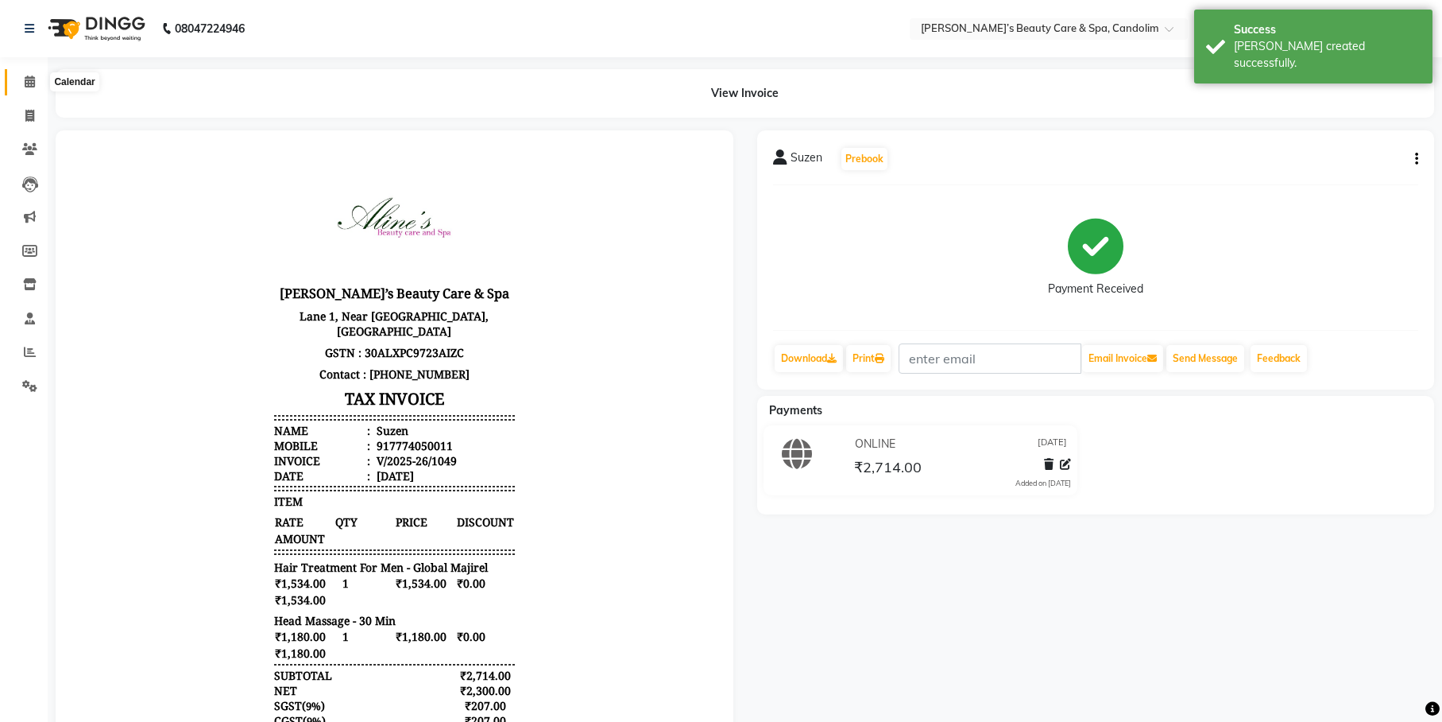
click at [31, 79] on icon at bounding box center [30, 81] width 10 height 12
